Goal: Information Seeking & Learning: Learn about a topic

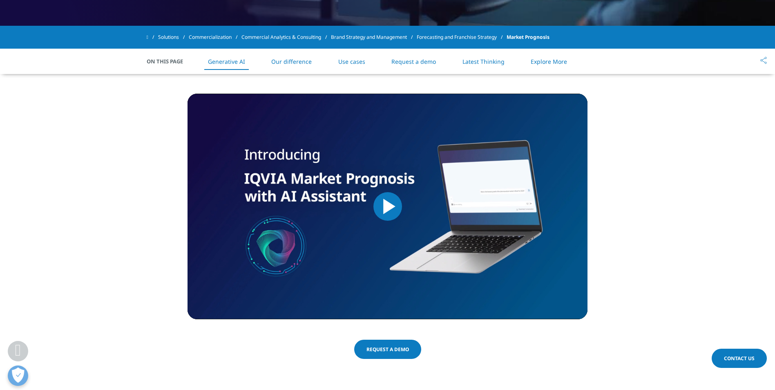
scroll to position [342, 0]
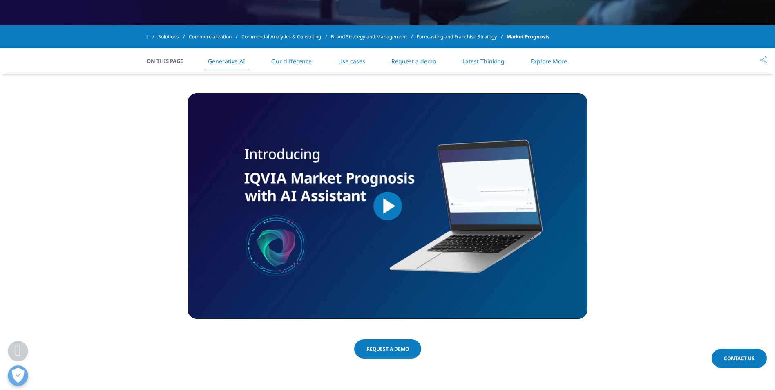
click at [403, 193] on img "Video Player" at bounding box center [387, 205] width 400 height 225
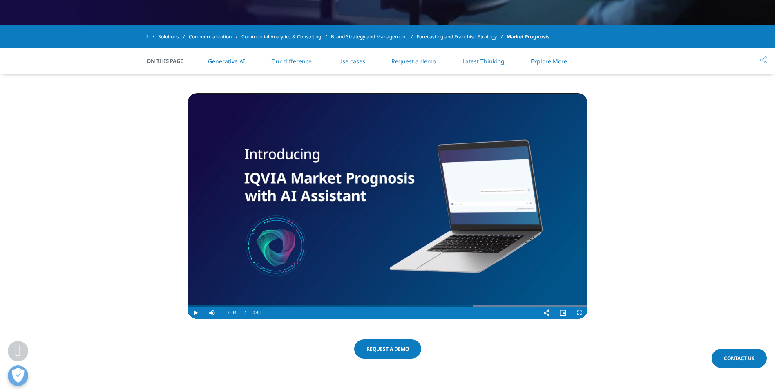
drag, startPoint x: 240, startPoint y: 305, endPoint x: 473, endPoint y: 307, distance: 233.6
click at [473, 307] on div "Play Skip Backward Skip Forward Mute Current Time 0:34 / Duration 0:48 Loaded :…" at bounding box center [387, 312] width 400 height 12
click at [459, 244] on video "Video Player" at bounding box center [387, 205] width 400 height 225
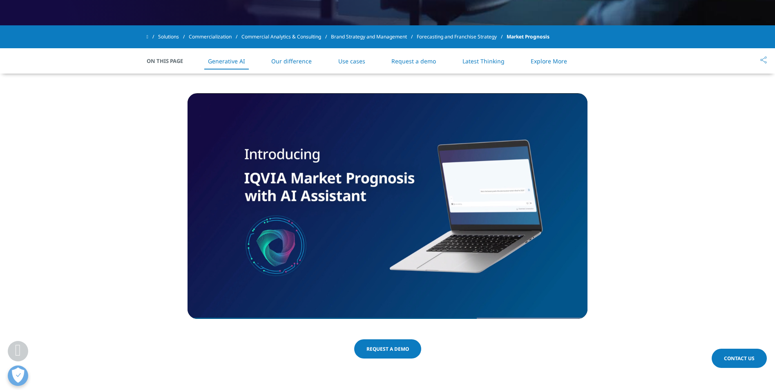
click at [533, 33] on span "Market Prognosis" at bounding box center [527, 36] width 43 height 15
click at [170, 61] on span "On This Page" at bounding box center [169, 61] width 45 height 8
click at [443, 36] on link "Forecasting and Franchise Strategy" at bounding box center [461, 36] width 90 height 15
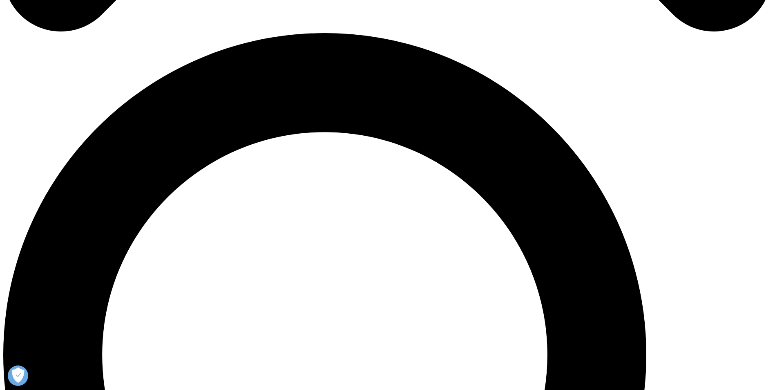
scroll to position [340, 0]
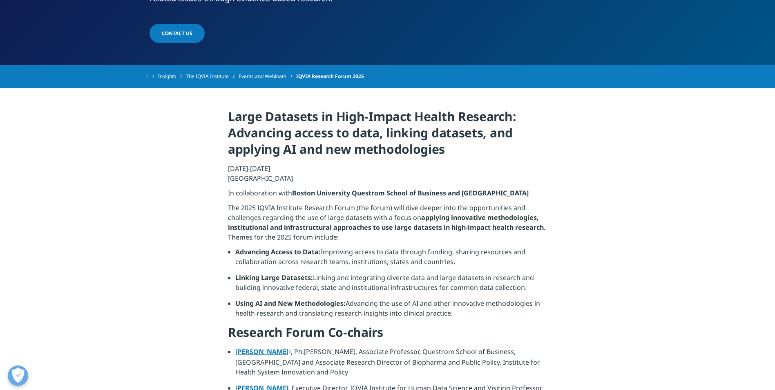
scroll to position [53, 0]
